Goal: Information Seeking & Learning: Learn about a topic

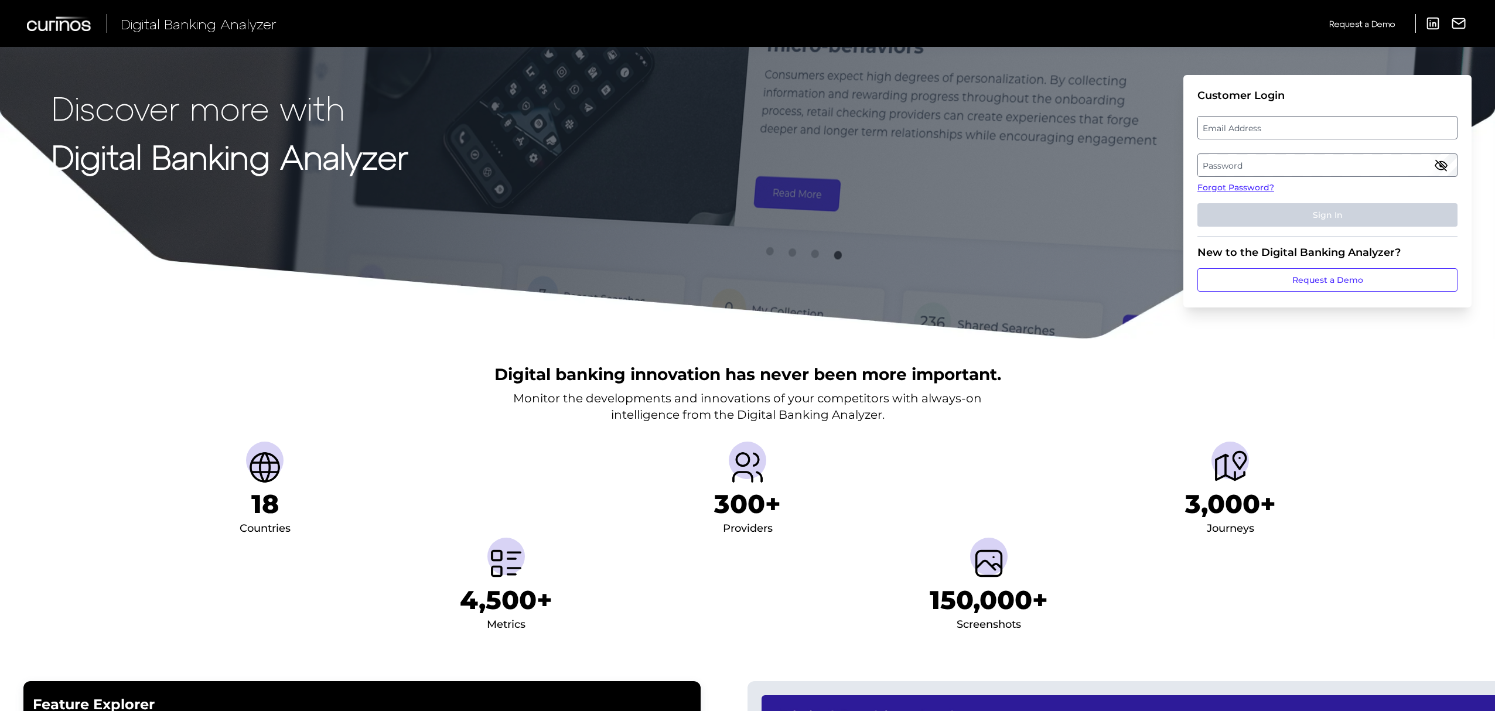
click at [1312, 121] on label "Email Address" at bounding box center [1327, 127] width 258 height 21
click at [1312, 121] on input "email" at bounding box center [1327, 127] width 260 height 23
click at [1312, 121] on input "Email Address" at bounding box center [1327, 127] width 260 height 23
type input "[PERSON_NAME][EMAIL_ADDRESS][PERSON_NAME][DOMAIN_NAME]"
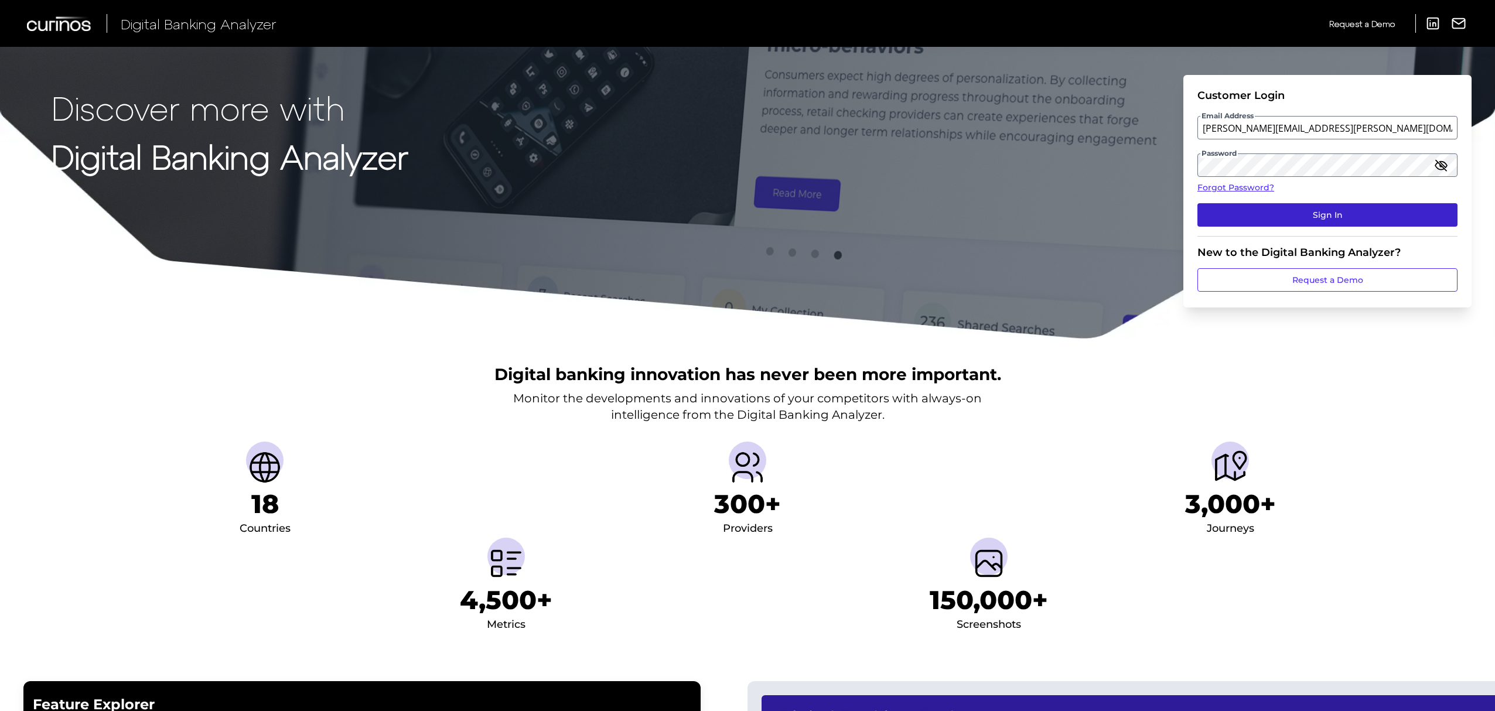
click at [1334, 223] on button "Sign In" at bounding box center [1327, 214] width 260 height 23
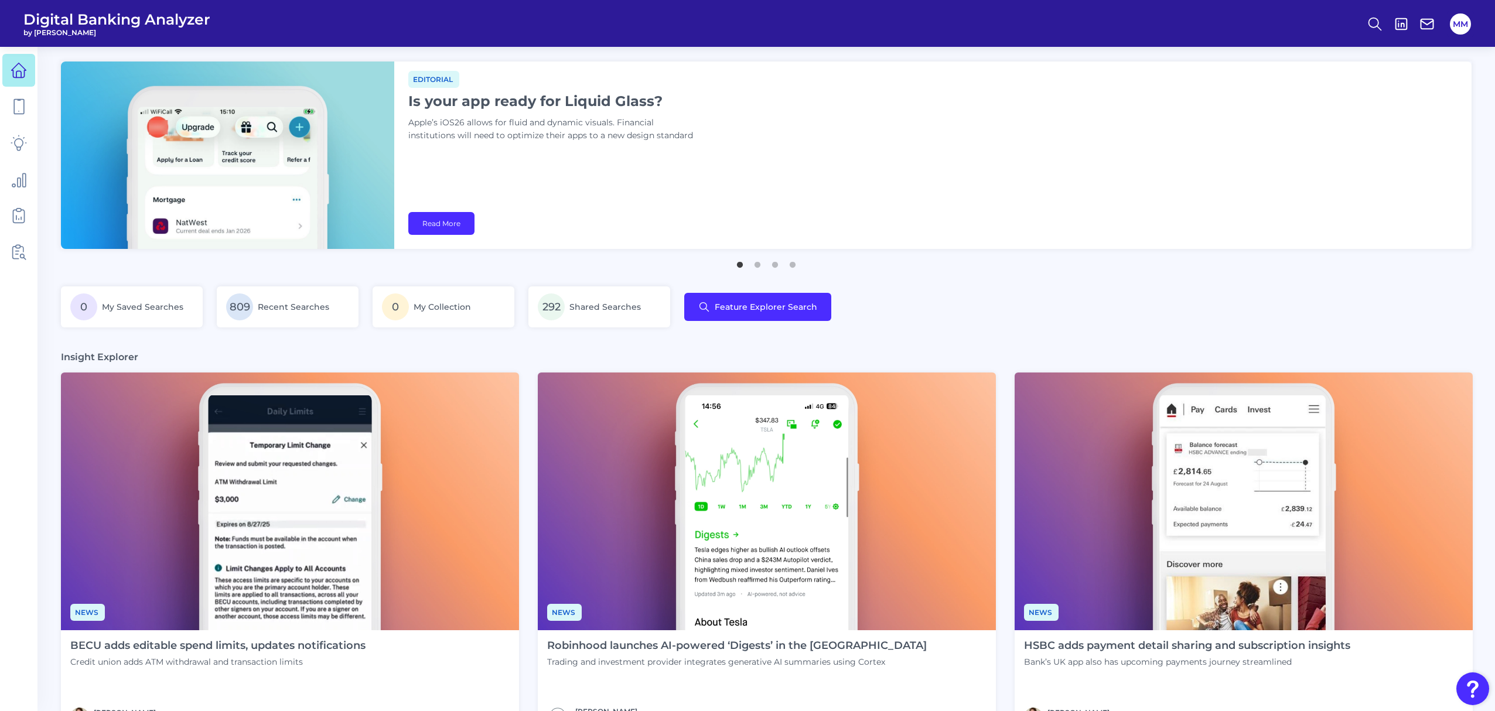
scroll to position [310, 0]
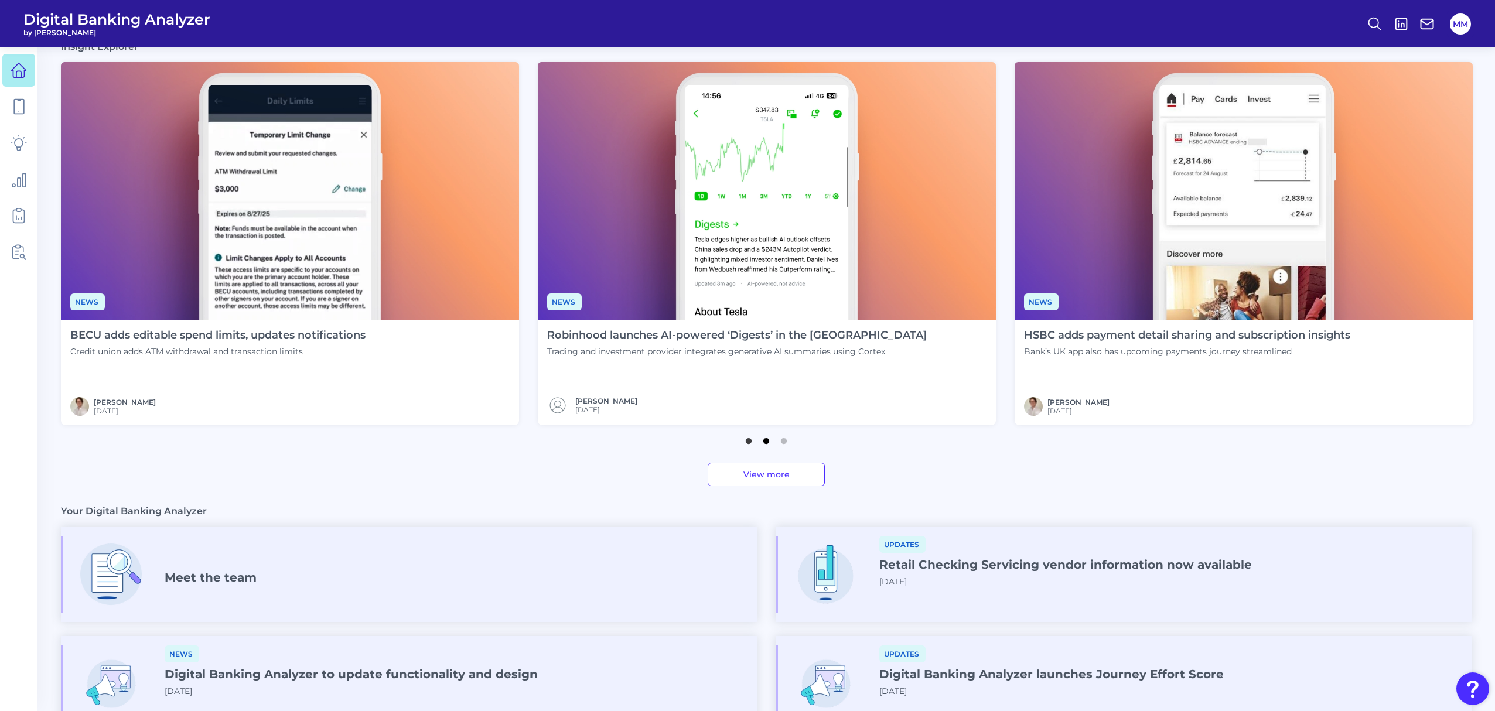
click at [767, 443] on button "2" at bounding box center [766, 438] width 12 height 12
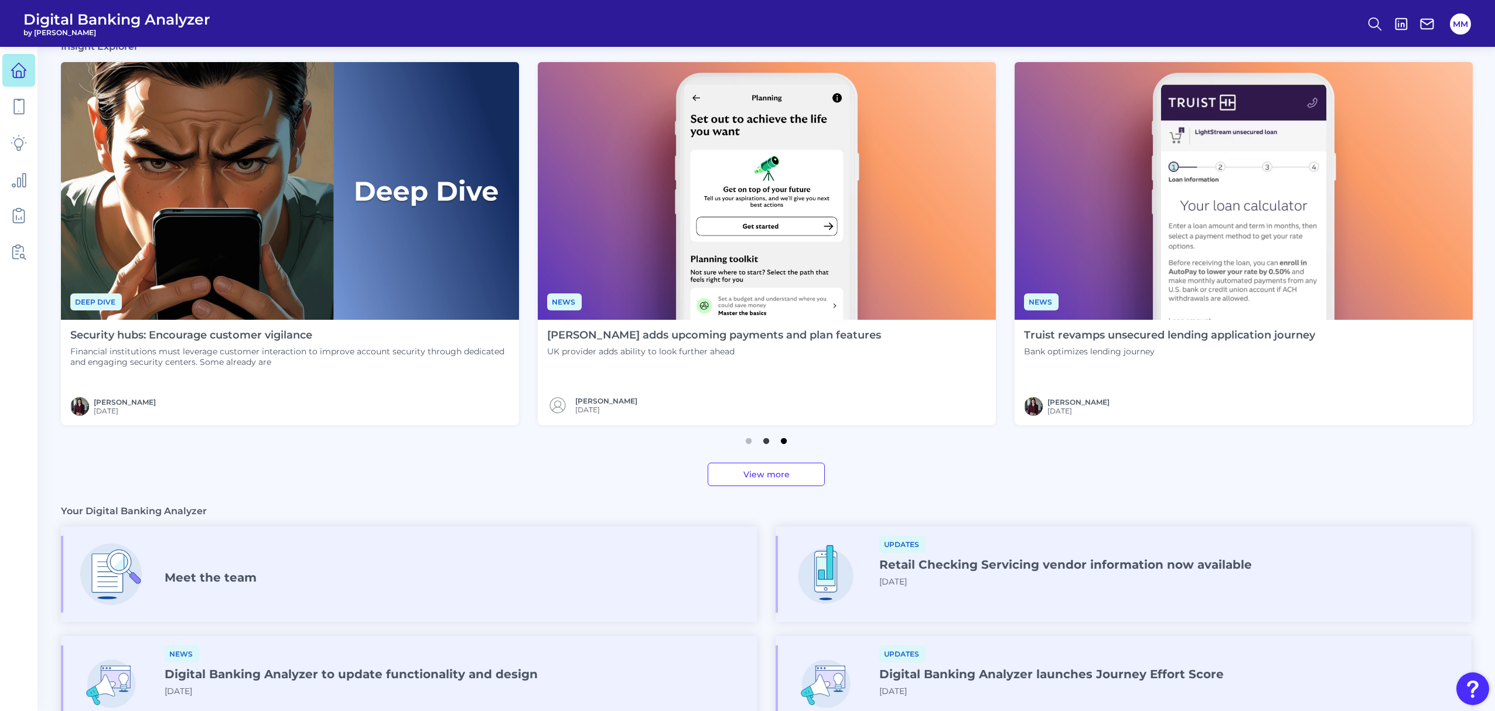
click at [785, 444] on button "3" at bounding box center [784, 438] width 12 height 12
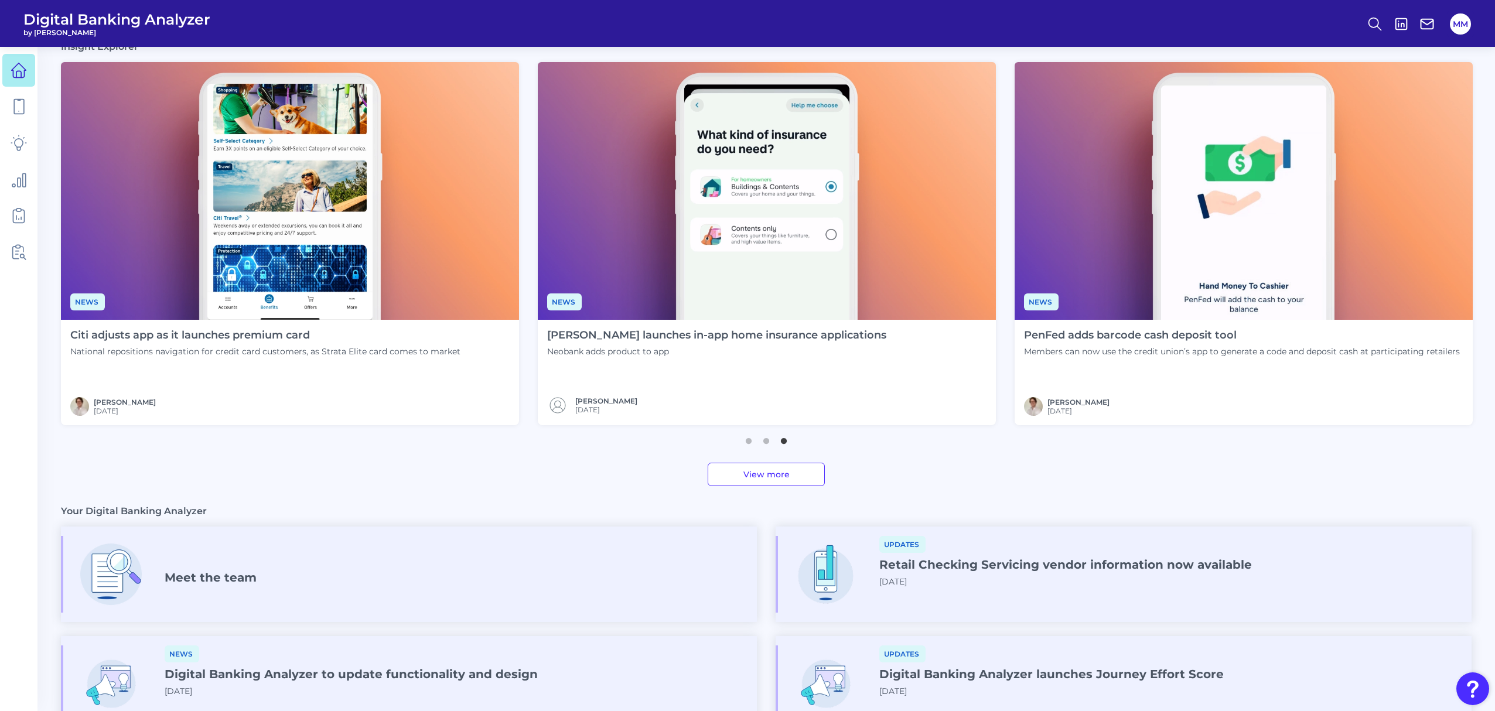
scroll to position [0, 0]
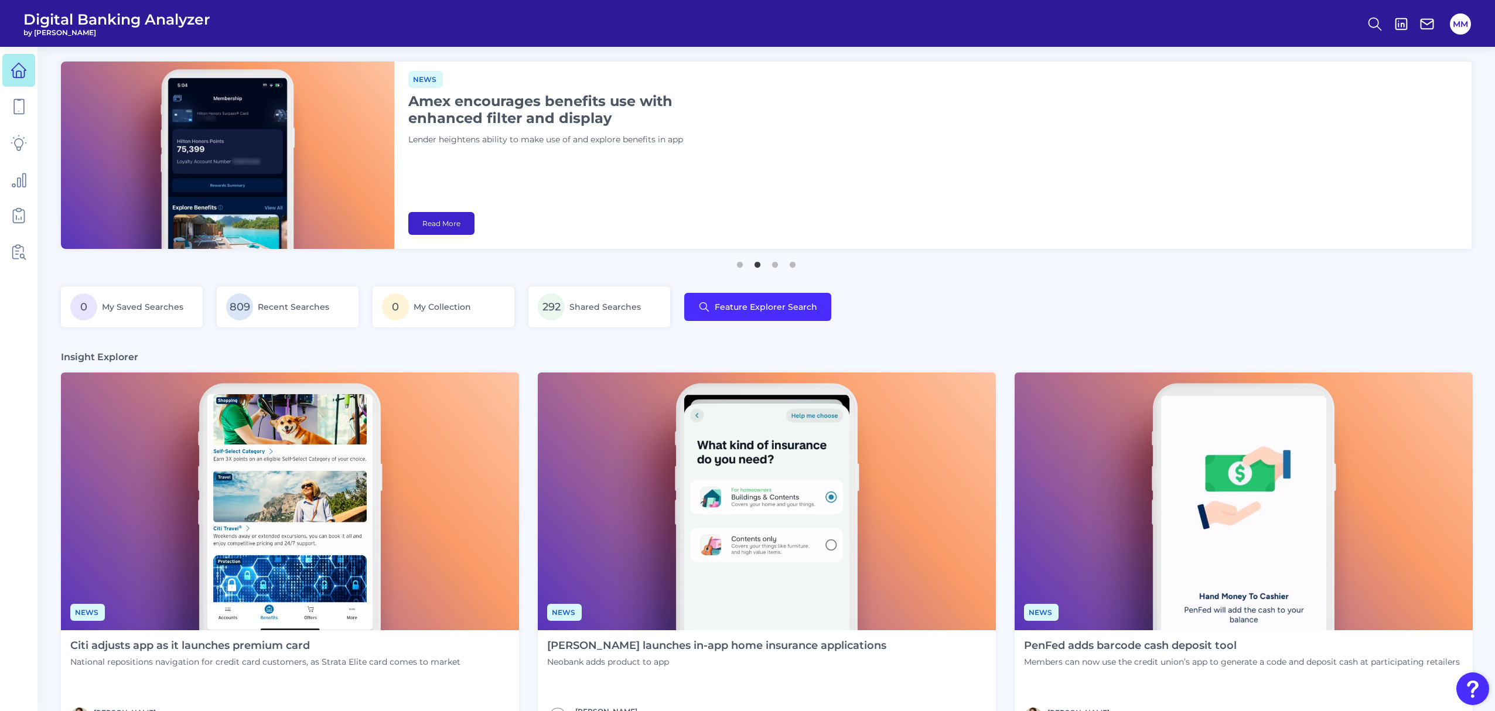
click at [449, 225] on link "Read More" at bounding box center [441, 223] width 66 height 23
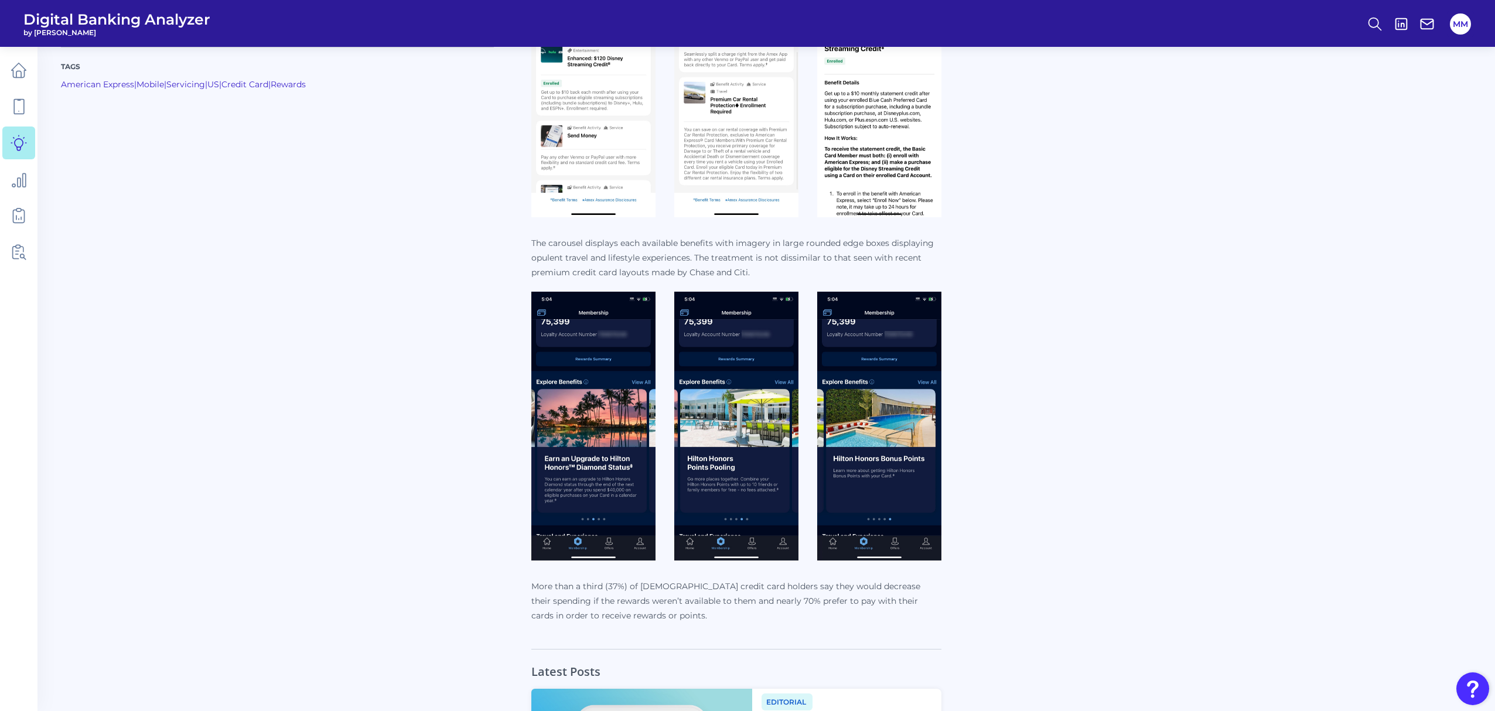
scroll to position [610, 0]
